Goal: Information Seeking & Learning: Compare options

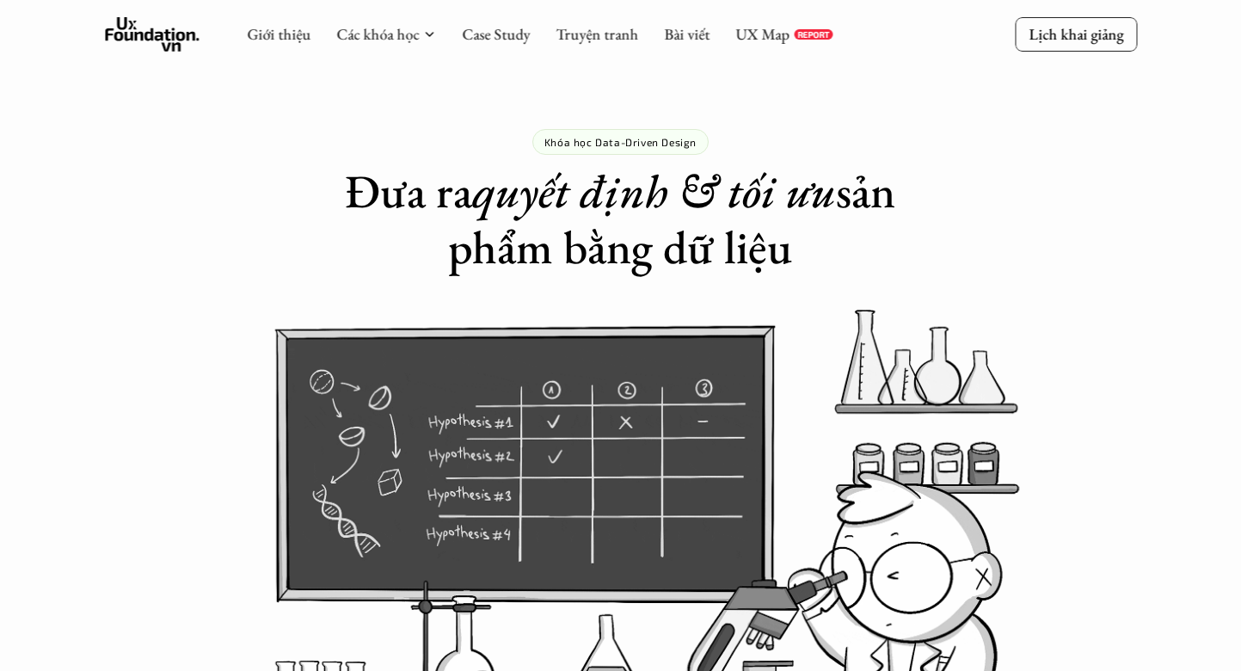
scroll to position [2043, 0]
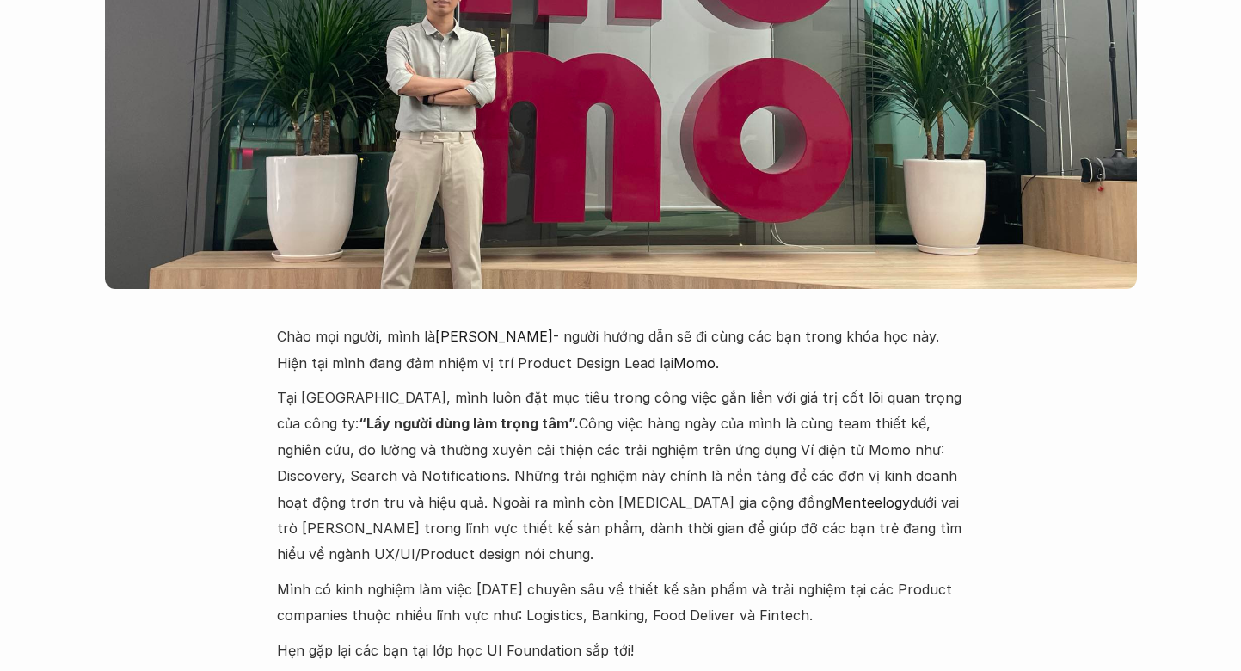
scroll to position [4094, 0]
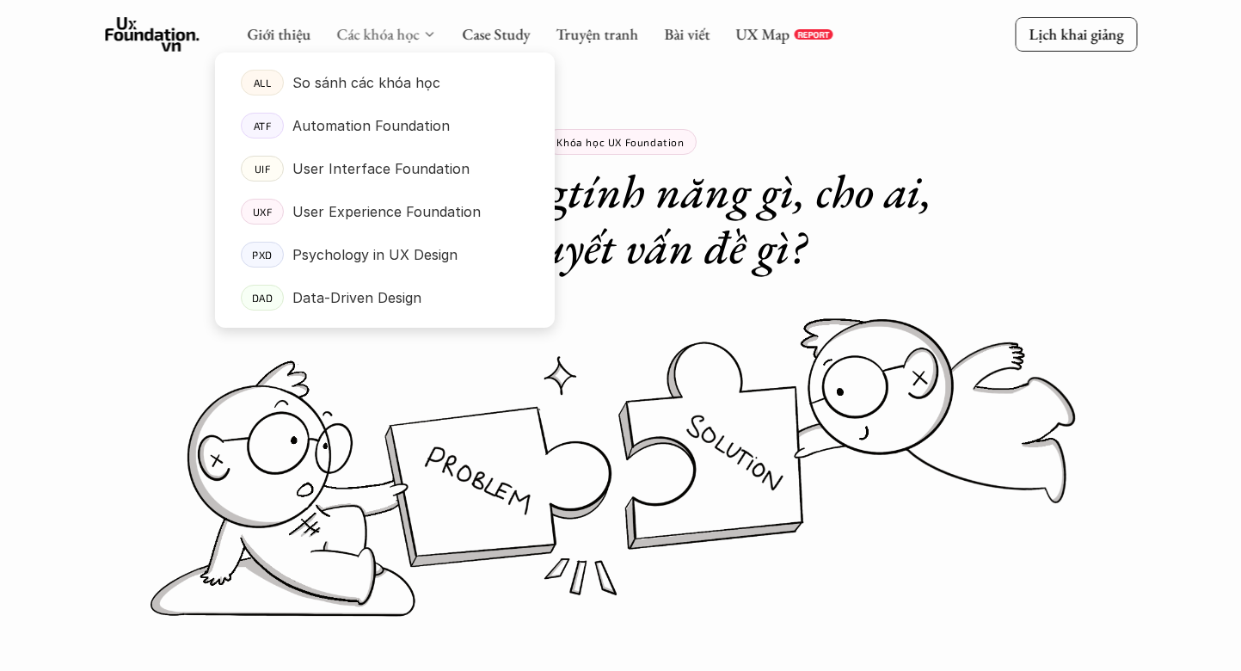
click at [415, 38] on link "Các khóa học" at bounding box center [377, 34] width 83 height 20
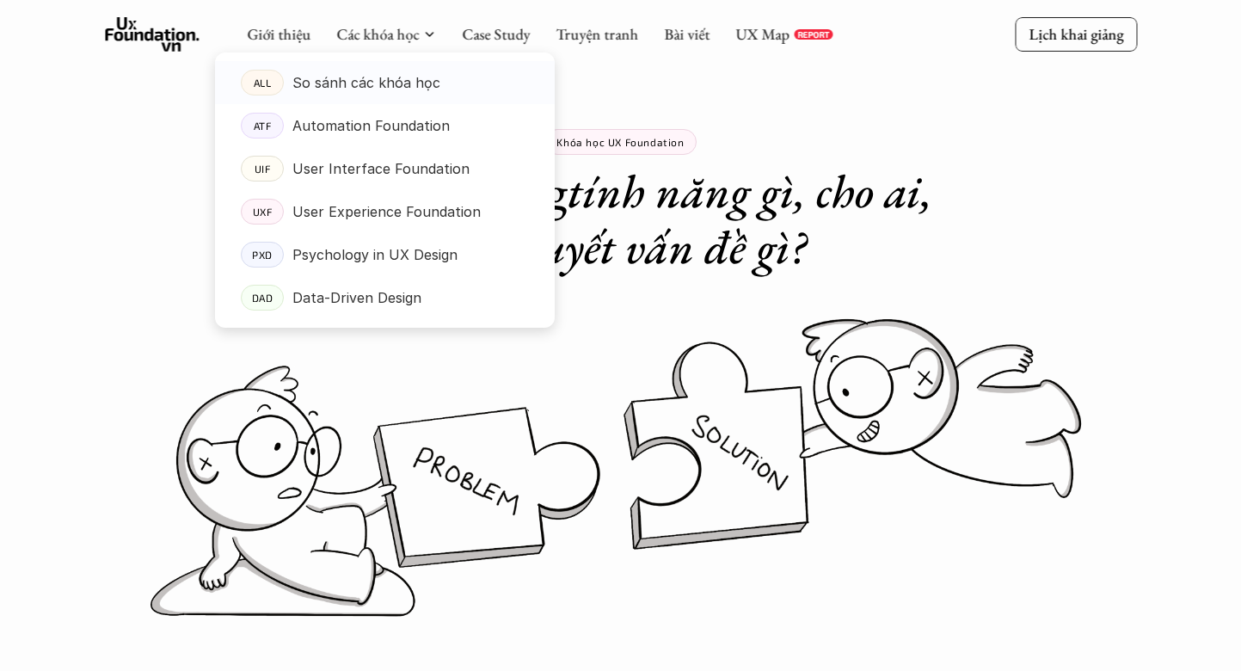
click at [390, 88] on p "So sánh các khóa học" at bounding box center [366, 83] width 148 height 26
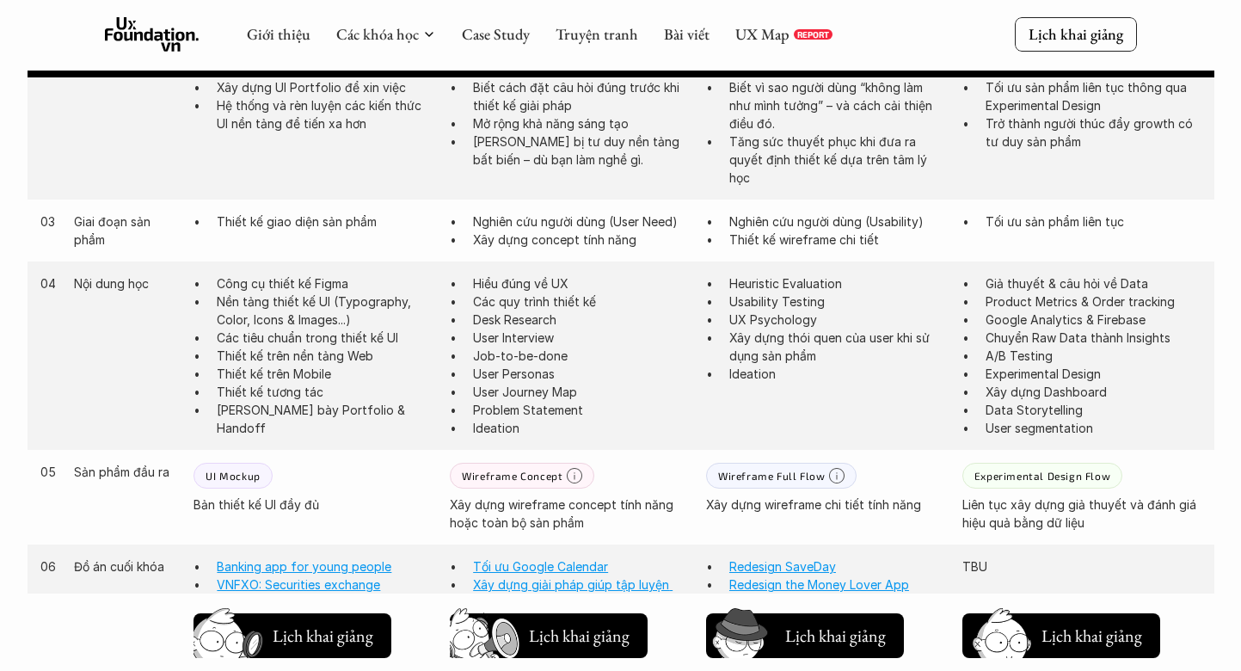
scroll to position [1138, 0]
